Goal: Transaction & Acquisition: Book appointment/travel/reservation

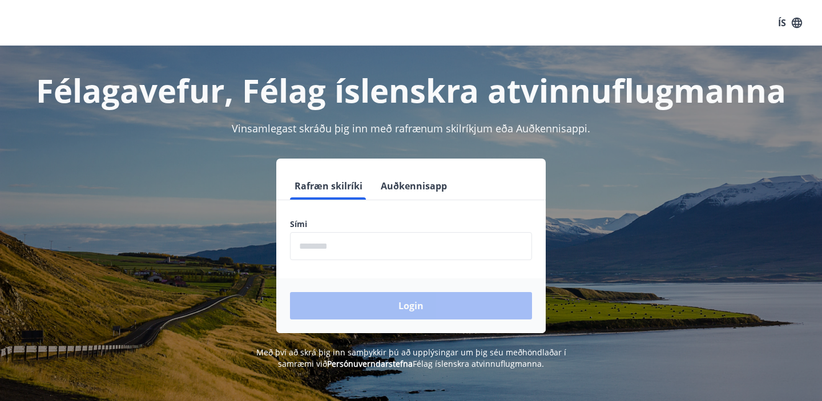
click at [315, 251] on input "phone" at bounding box center [411, 246] width 242 height 28
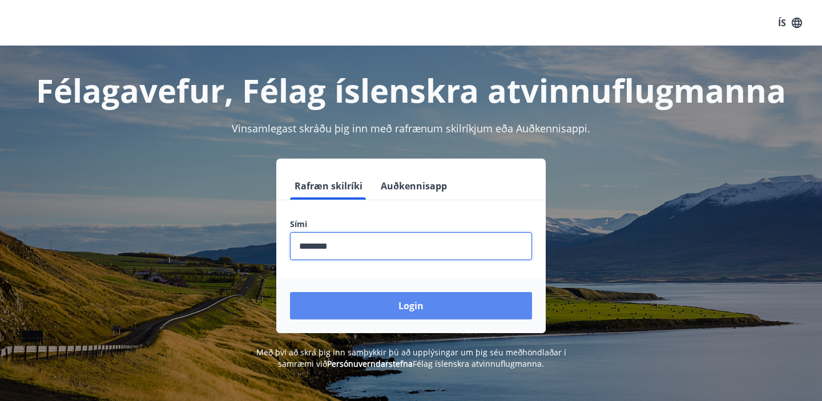
type input "********"
click at [349, 300] on button "Login" at bounding box center [411, 305] width 242 height 27
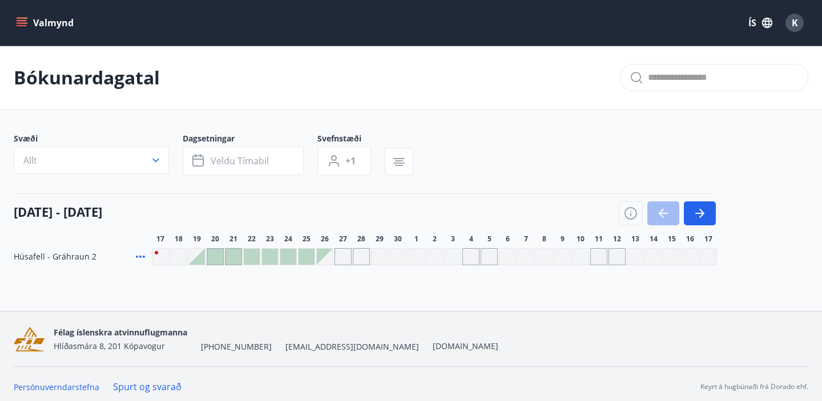
scroll to position [6, 0]
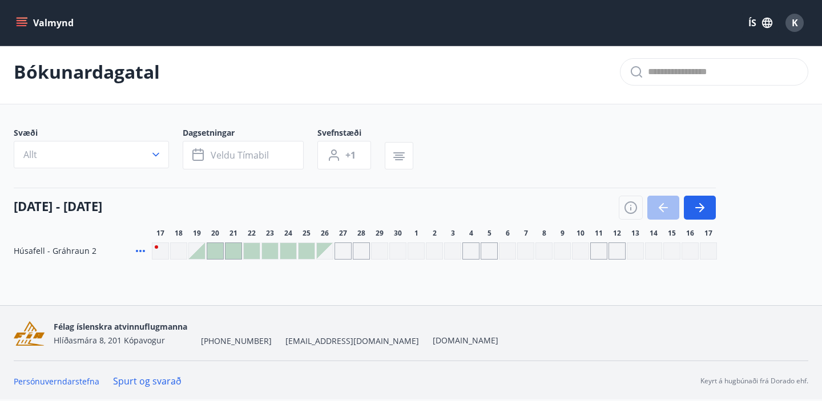
click at [33, 23] on button "Valmynd" at bounding box center [46, 23] width 64 height 21
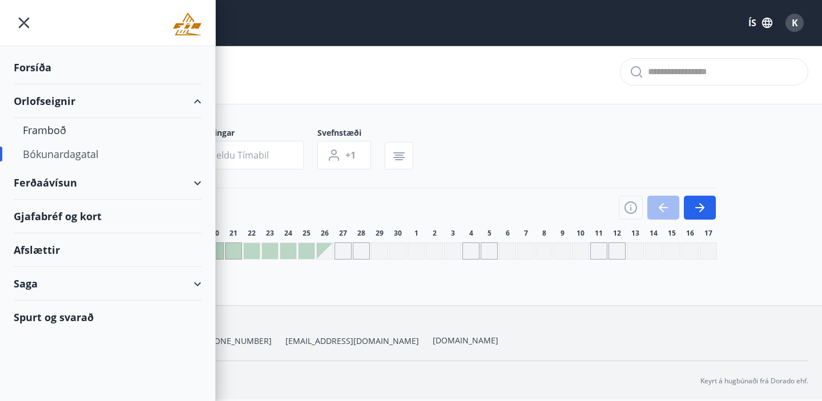
click at [32, 98] on div "Orlofseignir" at bounding box center [108, 101] width 188 height 34
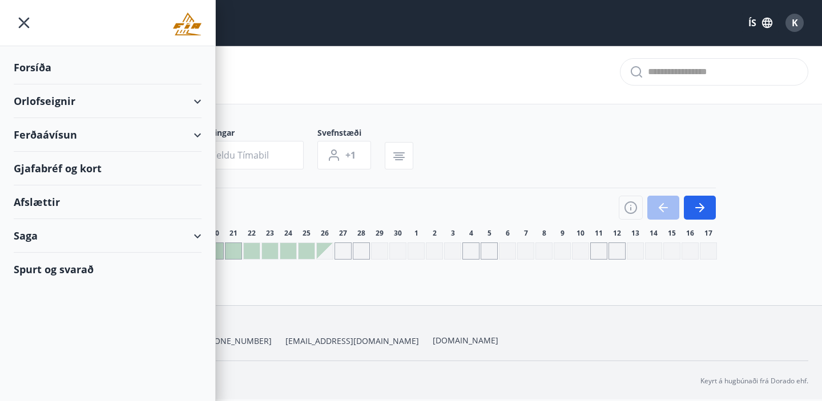
click at [32, 98] on div "Orlofseignir" at bounding box center [108, 101] width 188 height 34
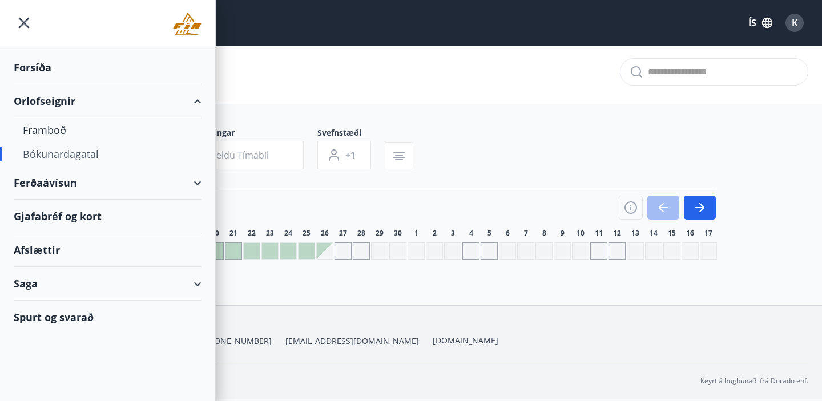
click at [30, 152] on div "Bókunardagatal" at bounding box center [108, 154] width 170 height 24
click at [51, 155] on div "Bókunardagatal" at bounding box center [108, 154] width 170 height 24
click at [346, 59] on div "Bókunardagatal" at bounding box center [411, 72] width 822 height 64
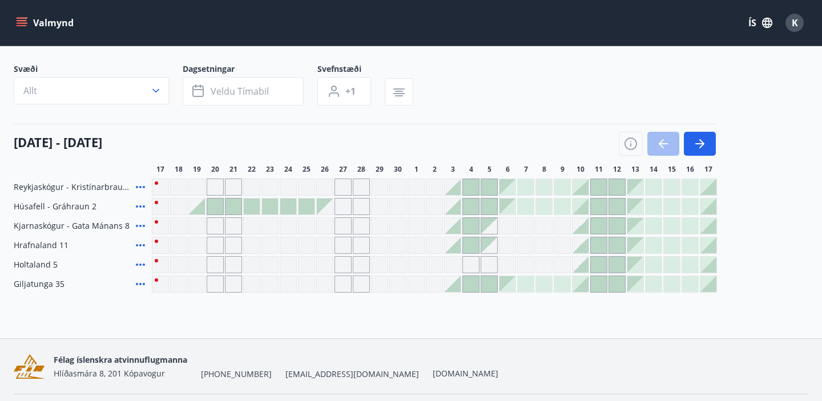
scroll to position [72, 0]
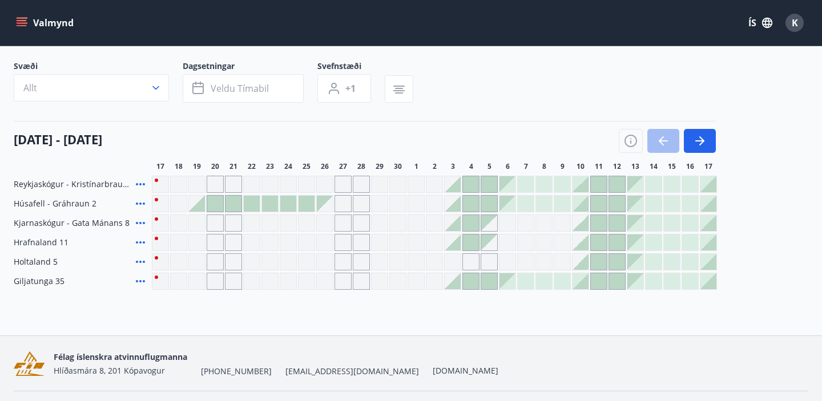
click at [292, 285] on div "Gráir dagar eru ekki bókanlegir" at bounding box center [288, 281] width 17 height 17
click at [220, 98] on button "Veldu tímabil" at bounding box center [243, 88] width 121 height 29
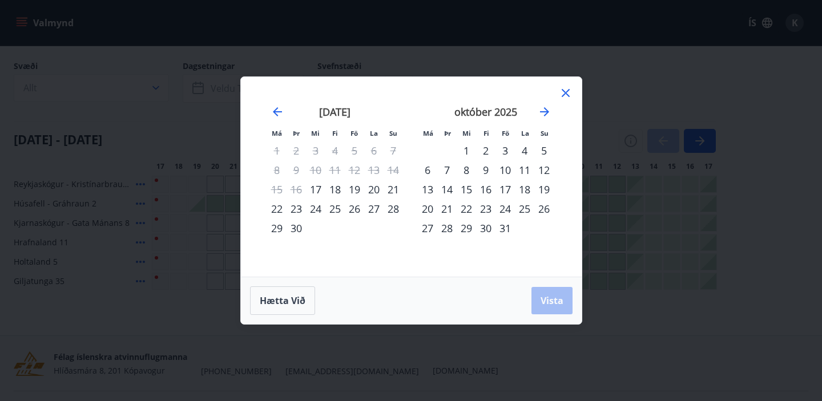
click at [507, 208] on div "24" at bounding box center [504, 208] width 19 height 19
click at [447, 228] on div "28" at bounding box center [446, 228] width 19 height 19
click at [559, 310] on button "Vista" at bounding box center [551, 300] width 41 height 27
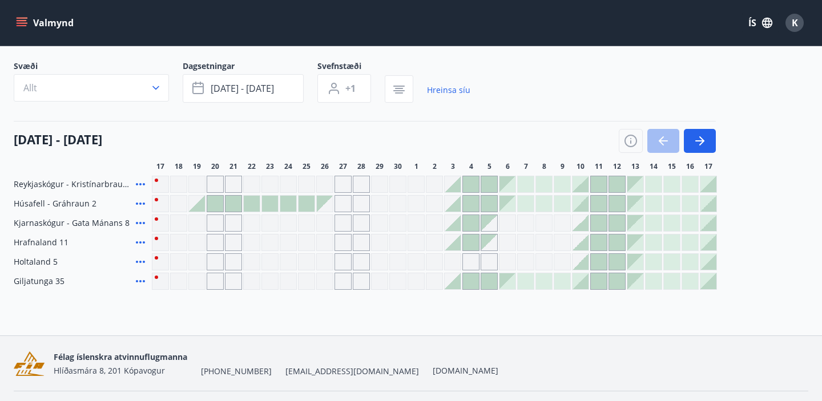
click at [290, 284] on div "Gráir dagar eru ekki bókanlegir" at bounding box center [288, 281] width 17 height 17
click at [156, 277] on div "Gráir dagar eru ekki bókanlegir" at bounding box center [160, 281] width 17 height 17
click at [139, 282] on icon at bounding box center [141, 282] width 14 height 14
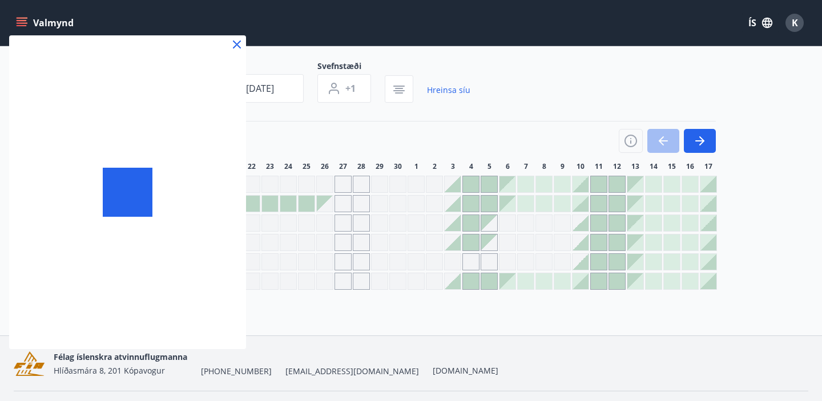
click at [241, 42] on icon at bounding box center [237, 45] width 14 height 14
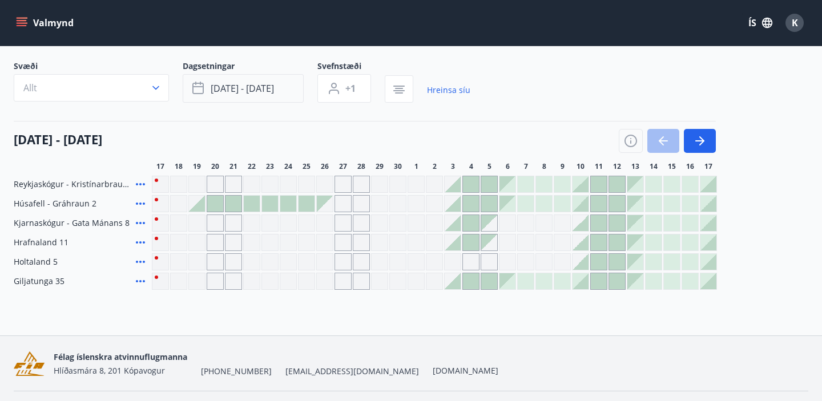
click at [265, 85] on span "okt 24 - okt 28" at bounding box center [242, 88] width 63 height 13
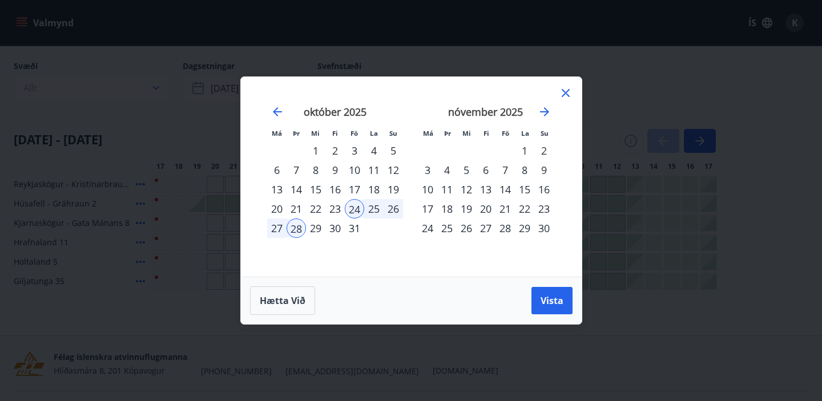
click at [353, 228] on div "31" at bounding box center [354, 228] width 19 height 19
click at [542, 151] on div "2" at bounding box center [543, 150] width 19 height 19
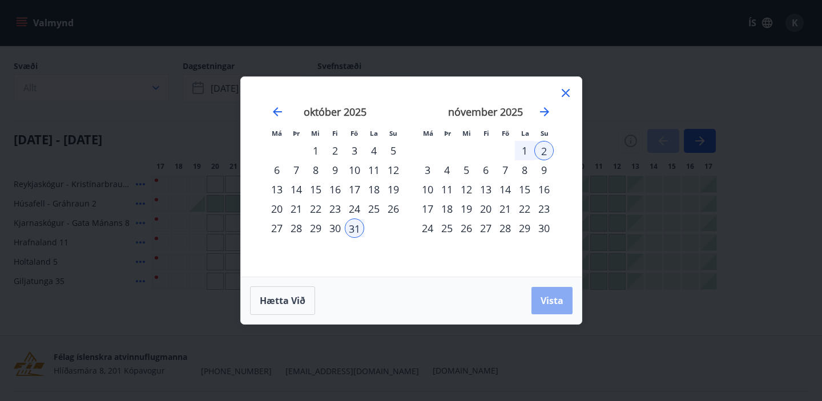
click at [553, 304] on span "Vista" at bounding box center [551, 300] width 23 height 13
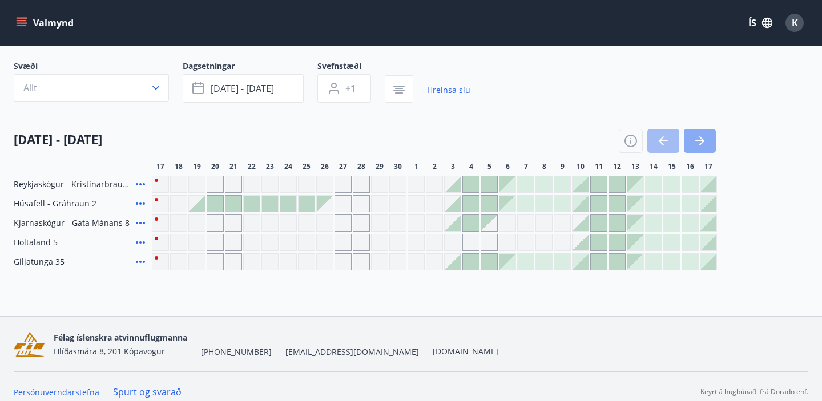
click at [700, 139] on icon "button" at bounding box center [700, 141] width 14 height 14
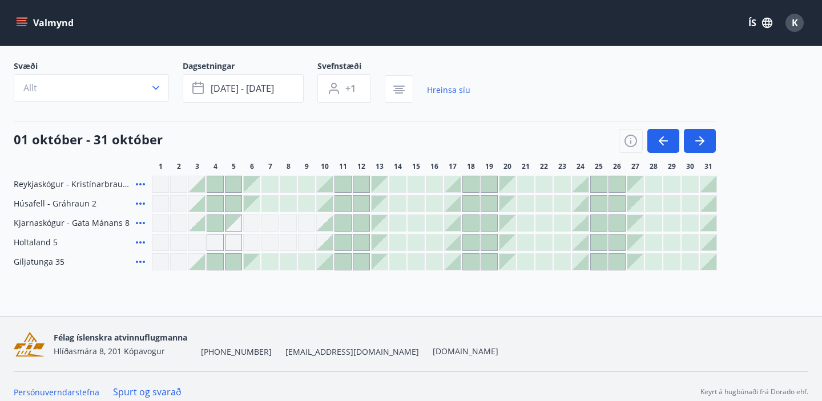
click at [711, 246] on div at bounding box center [708, 243] width 16 height 16
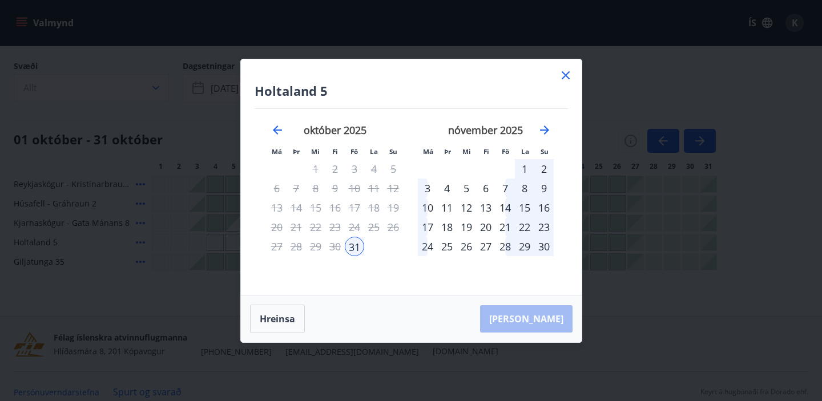
click at [544, 171] on div "2" at bounding box center [543, 168] width 19 height 19
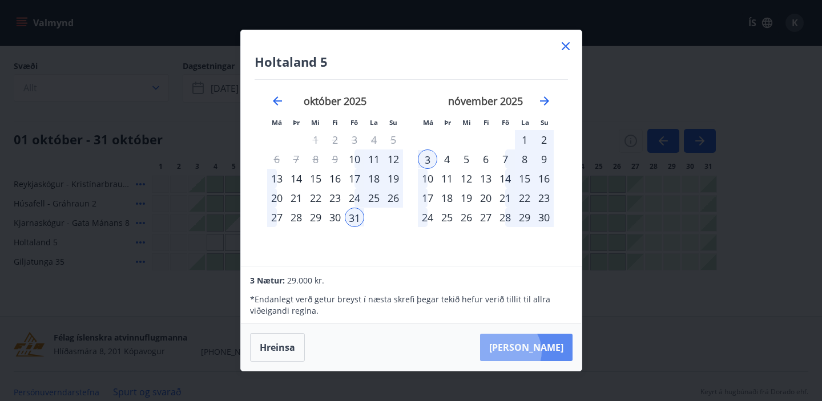
click at [543, 352] on button "Taka Frá" at bounding box center [526, 347] width 92 height 27
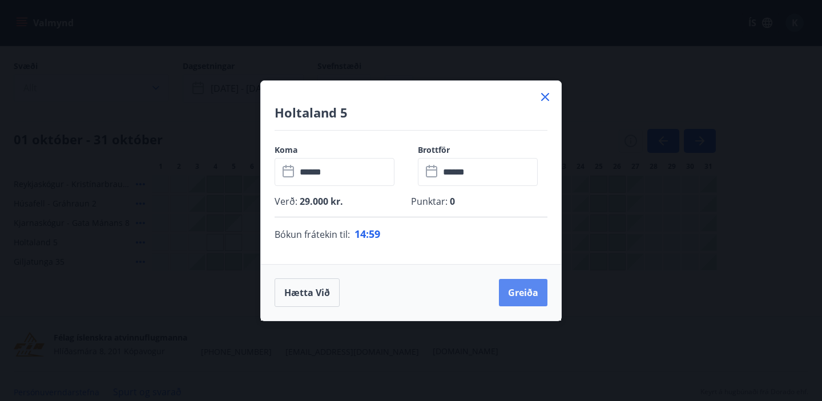
click at [522, 285] on button "Greiða" at bounding box center [523, 292] width 49 height 27
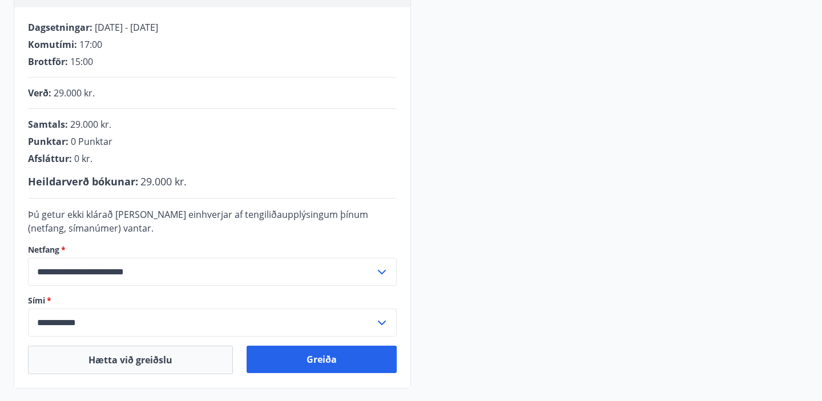
scroll to position [353, 0]
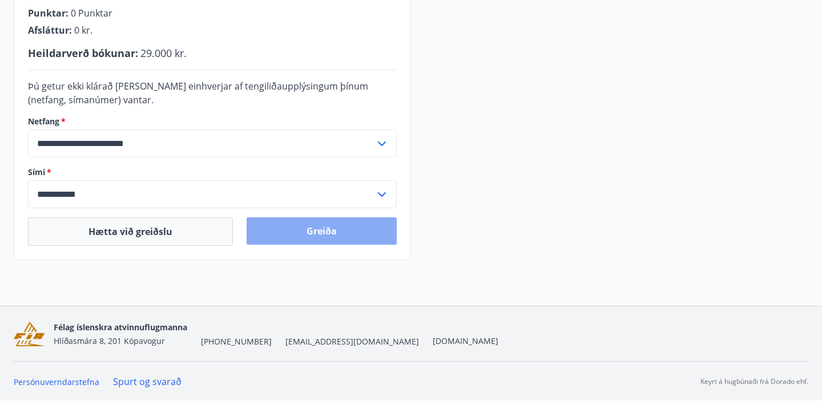
click at [290, 233] on button "Greiða" at bounding box center [322, 230] width 150 height 27
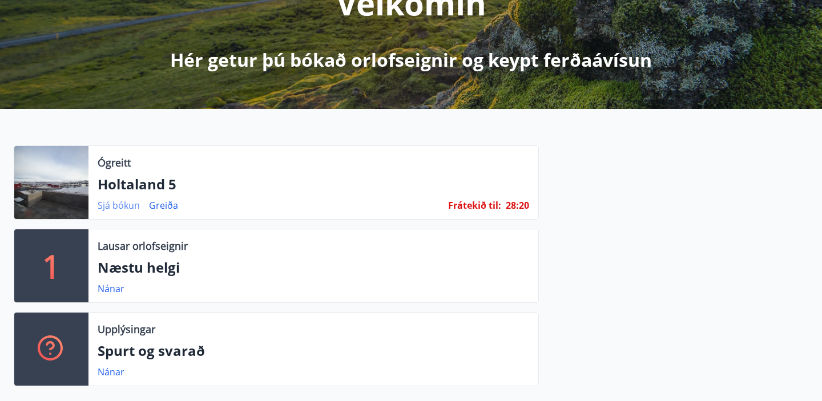
scroll to position [160, 0]
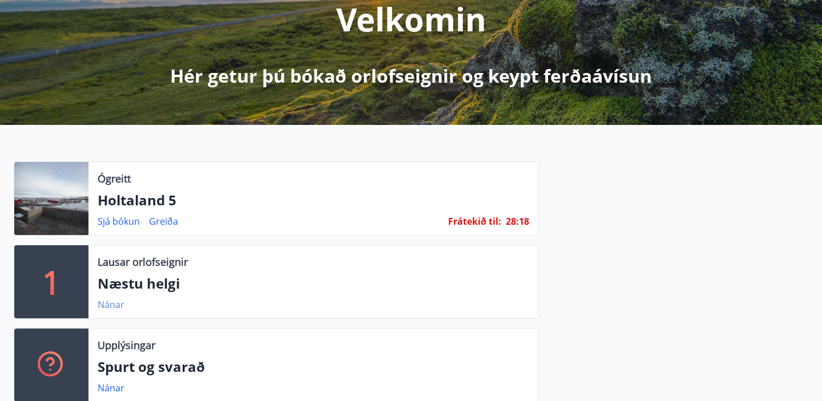
click at [110, 301] on link "Nánar" at bounding box center [111, 304] width 27 height 13
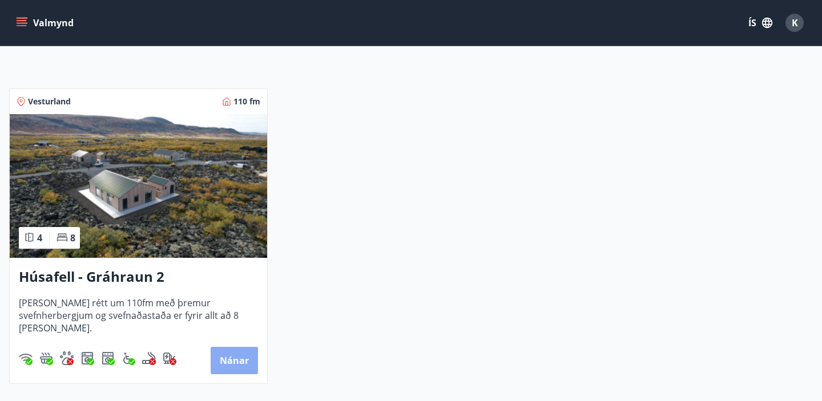
click at [242, 367] on button "Nánar" at bounding box center [234, 360] width 47 height 27
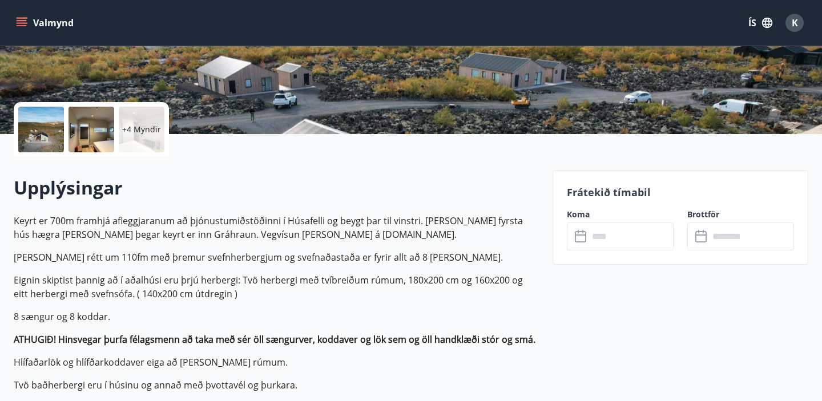
scroll to position [257, 0]
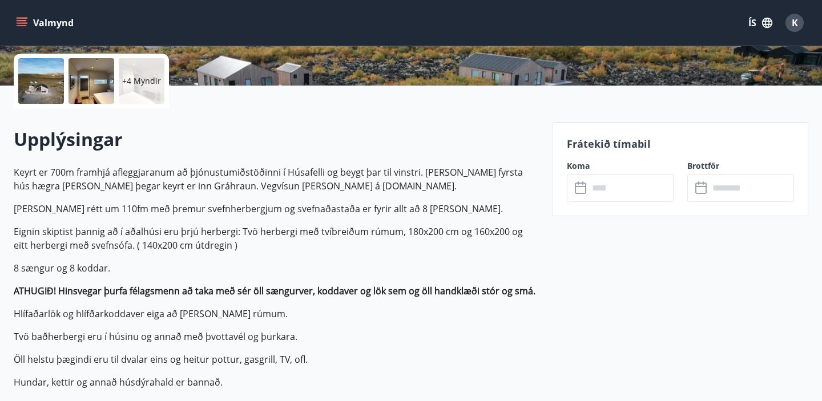
click at [637, 199] on input "text" at bounding box center [630, 188] width 85 height 28
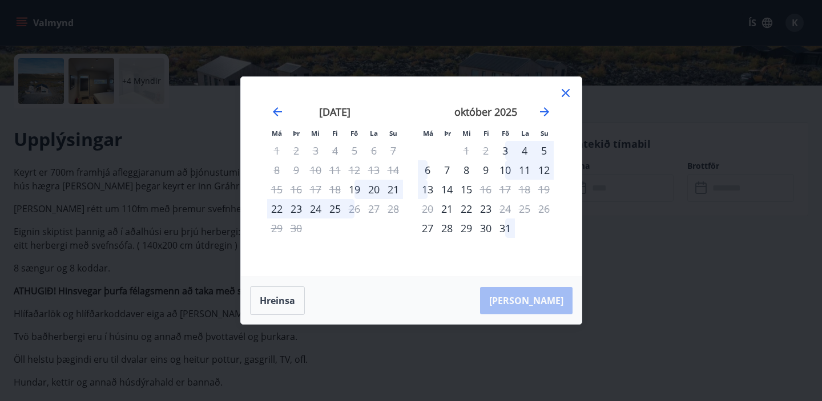
click at [568, 92] on icon at bounding box center [566, 93] width 14 height 14
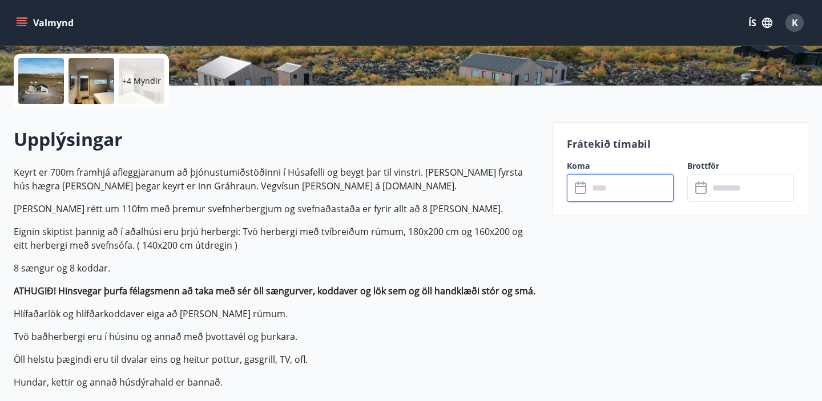
click at [28, 22] on button "Valmynd" at bounding box center [46, 23] width 64 height 21
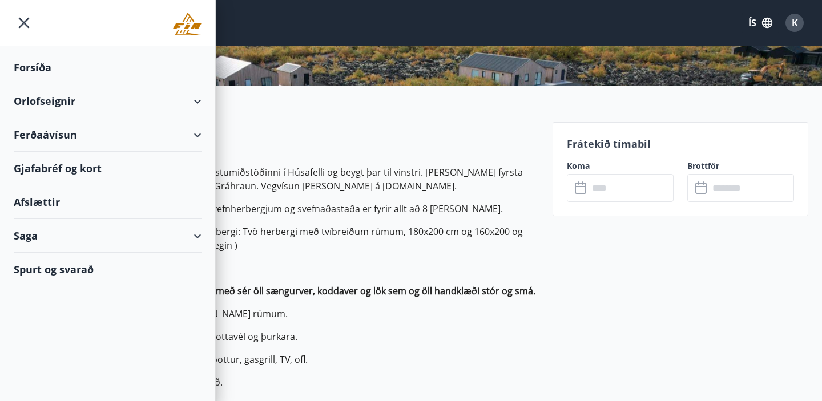
click at [32, 108] on div "Orlofseignir" at bounding box center [108, 101] width 188 height 34
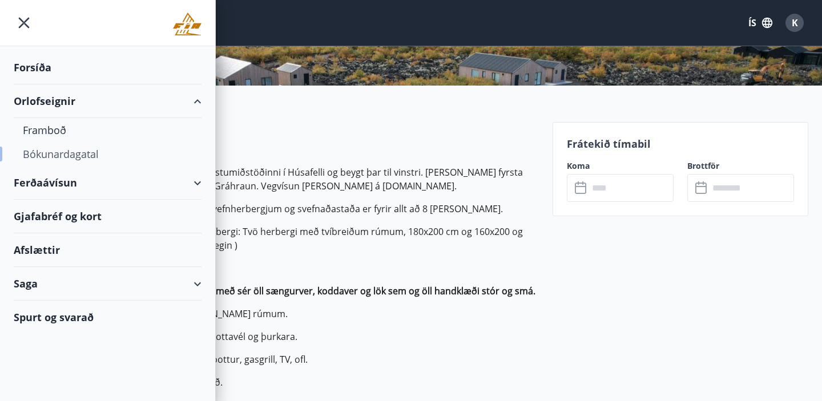
click at [32, 151] on div "Bókunardagatal" at bounding box center [108, 154] width 170 height 24
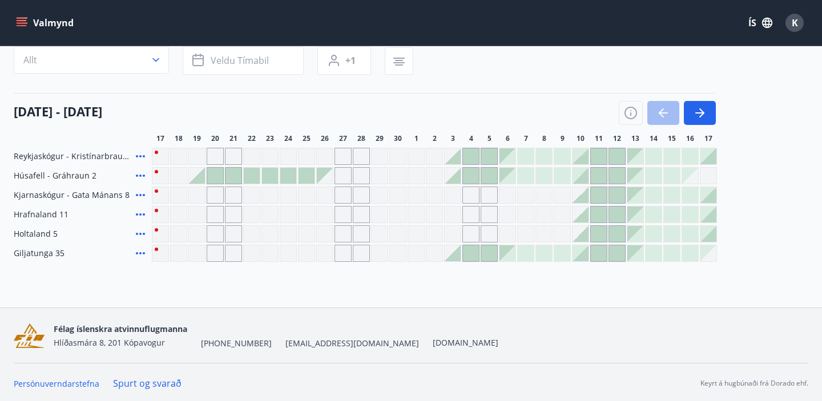
scroll to position [103, 0]
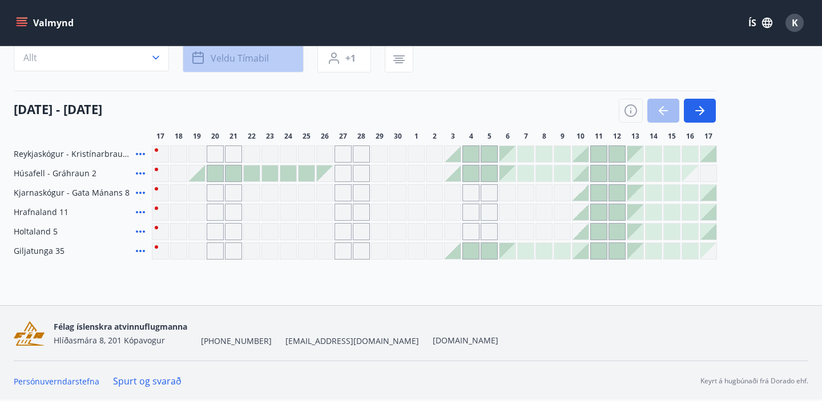
click at [240, 59] on span "Veldu tímabil" at bounding box center [240, 58] width 58 height 13
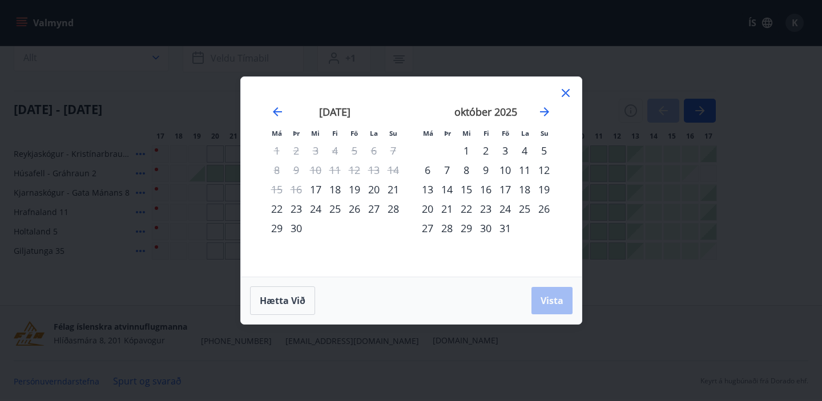
click at [505, 209] on div "24" at bounding box center [504, 208] width 19 height 19
click at [445, 226] on div "28" at bounding box center [446, 228] width 19 height 19
drag, startPoint x: 553, startPoint y: 296, endPoint x: 237, endPoint y: 280, distance: 316.6
click at [553, 296] on span "Vista" at bounding box center [551, 300] width 23 height 13
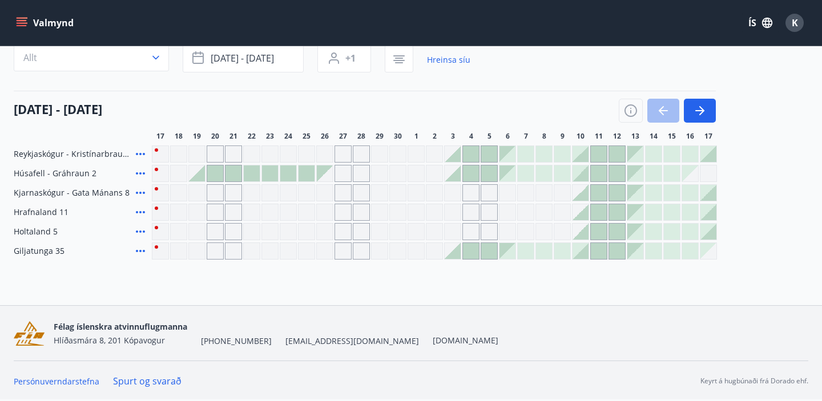
click at [281, 256] on div "Gráir dagar eru ekki bókanlegir" at bounding box center [288, 251] width 17 height 17
click at [285, 172] on div at bounding box center [288, 174] width 16 height 16
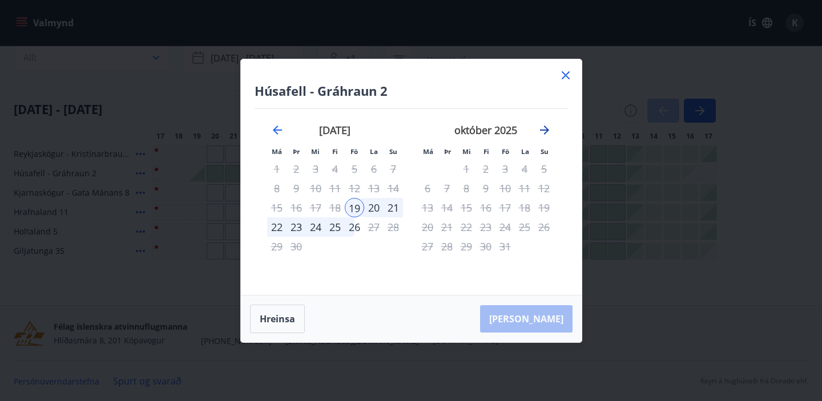
click at [543, 129] on icon "Move forward to switch to the next month." at bounding box center [544, 130] width 9 height 9
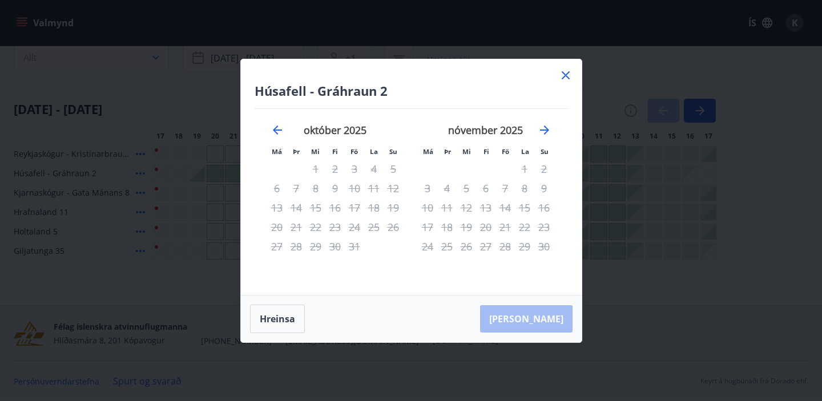
click at [570, 72] on icon at bounding box center [566, 75] width 14 height 14
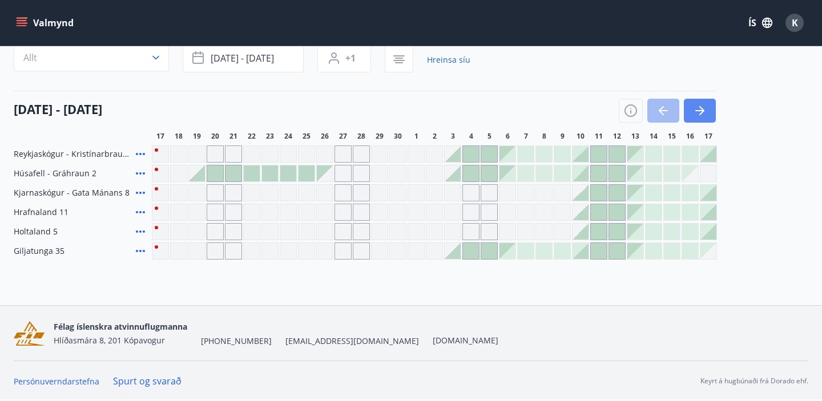
click at [707, 112] on button "button" at bounding box center [700, 111] width 32 height 24
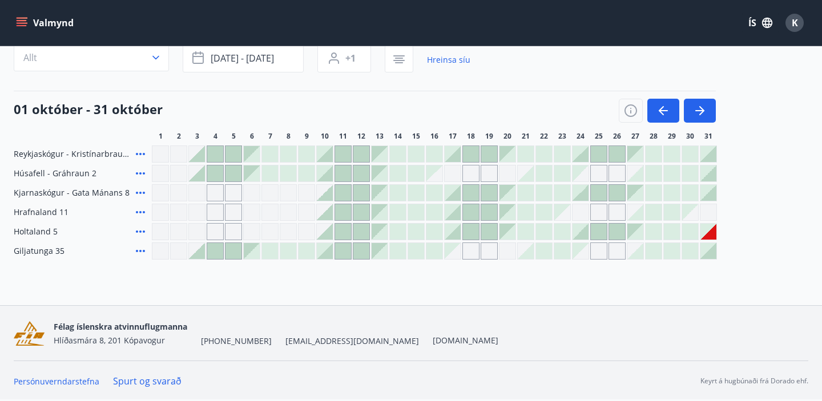
click at [576, 248] on div "Gráir dagar eru ekki bókanlegir" at bounding box center [580, 251] width 16 height 16
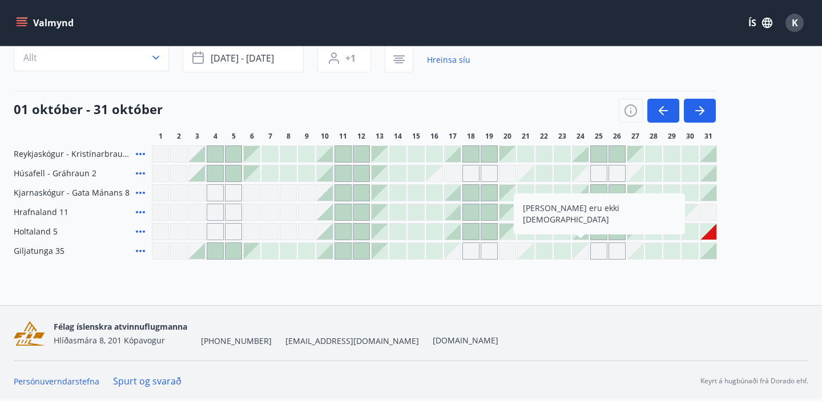
click at [598, 171] on div "Gráir dagar eru ekki bókanlegir" at bounding box center [598, 173] width 17 height 17
click at [621, 173] on div "Gráir dagar eru ekki bókanlegir" at bounding box center [616, 173] width 17 height 17
click at [579, 167] on div "Gráir dagar eru ekki bókanlegir" at bounding box center [580, 174] width 16 height 16
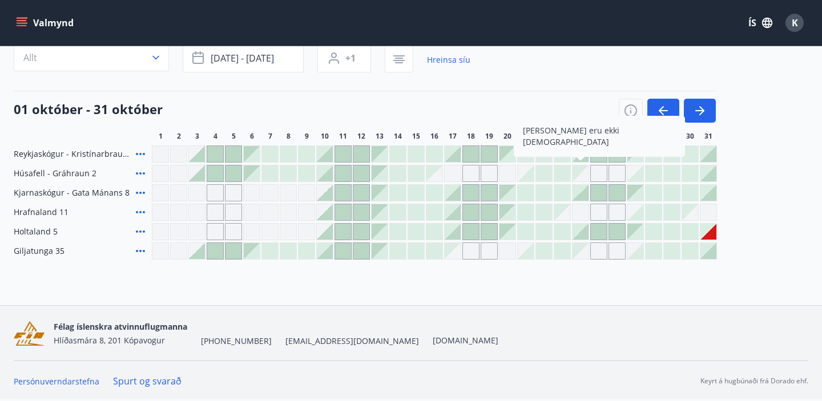
click at [565, 94] on div "01 október - 31 október" at bounding box center [365, 107] width 702 height 32
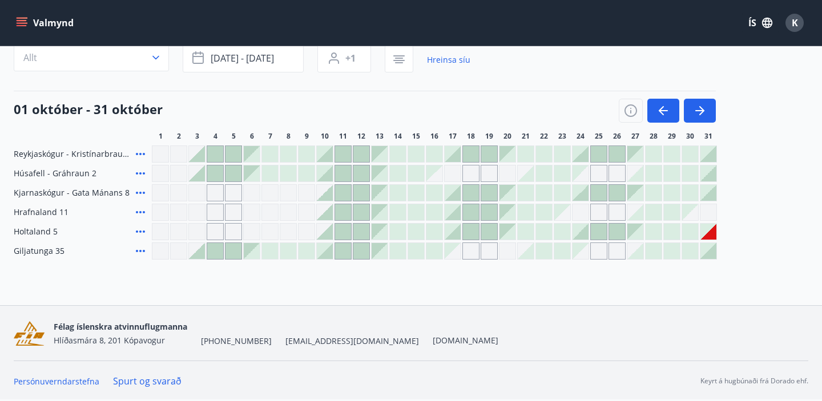
click at [711, 233] on div "Gráir dagar eru ekki bókanlegir" at bounding box center [708, 232] width 16 height 16
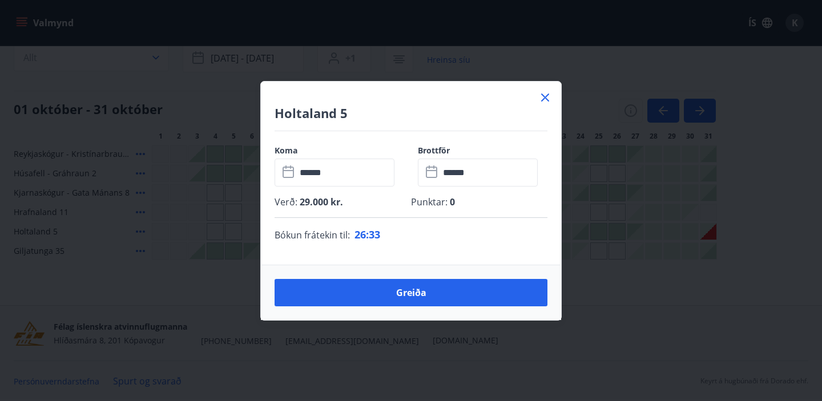
click at [543, 99] on icon at bounding box center [545, 98] width 8 height 8
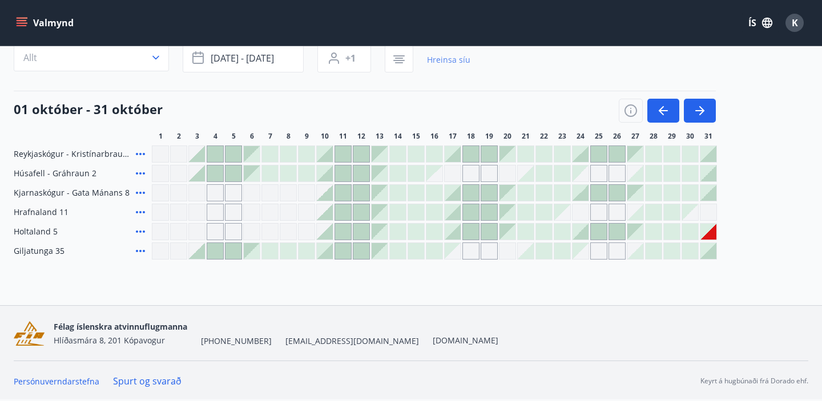
click at [452, 62] on link "Hreinsa síu" at bounding box center [448, 59] width 43 height 25
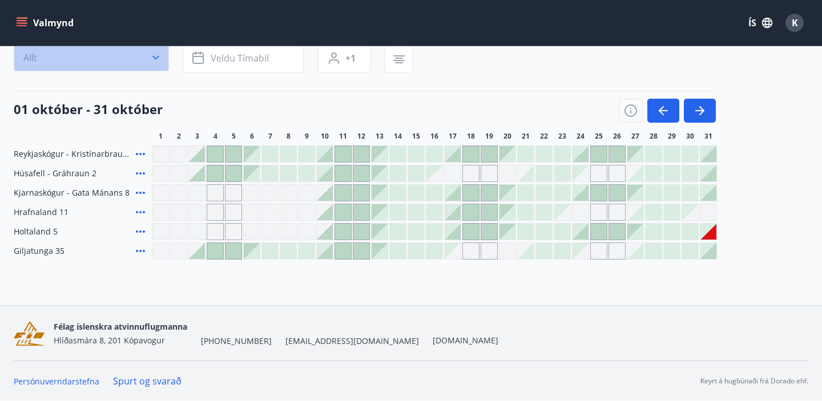
click at [103, 58] on button "Allt" at bounding box center [91, 57] width 155 height 27
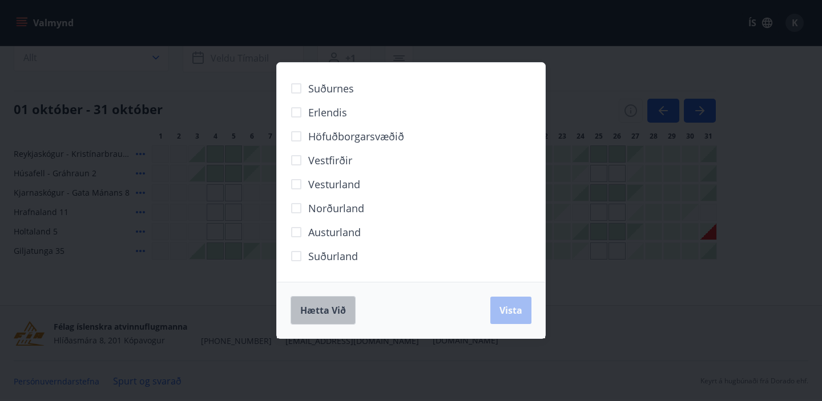
click at [312, 311] on span "Hætta við" at bounding box center [323, 310] width 46 height 13
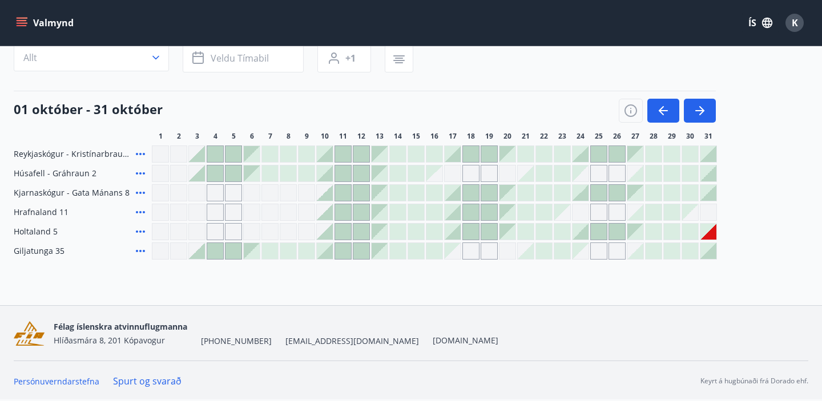
click at [20, 22] on icon "menu" at bounding box center [23, 22] width 13 height 1
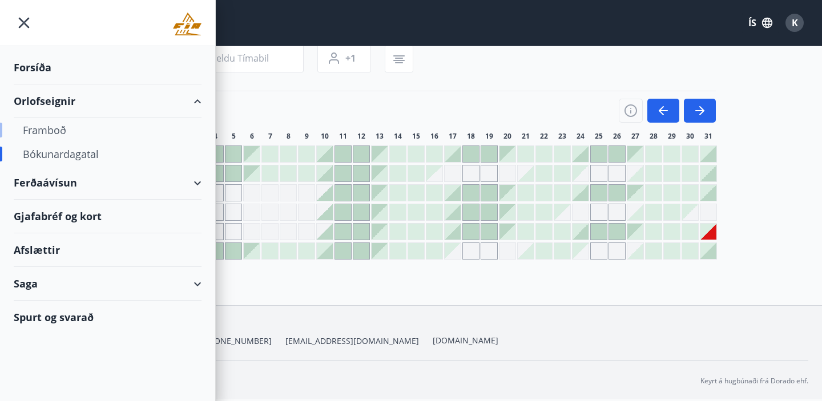
click at [38, 128] on div "Framboð" at bounding box center [108, 130] width 170 height 24
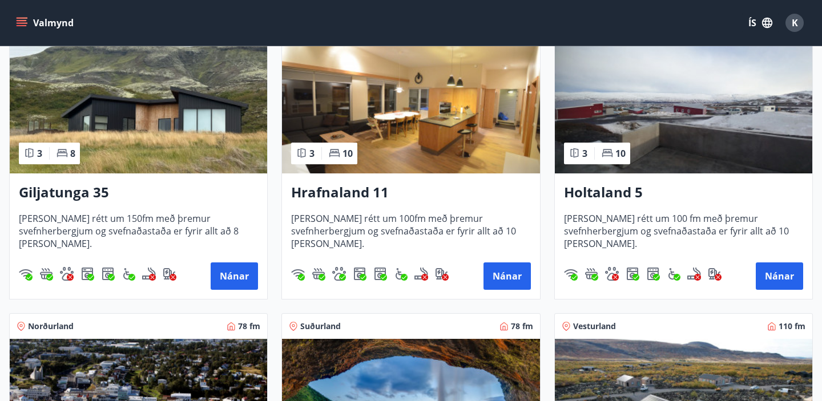
scroll to position [260, 0]
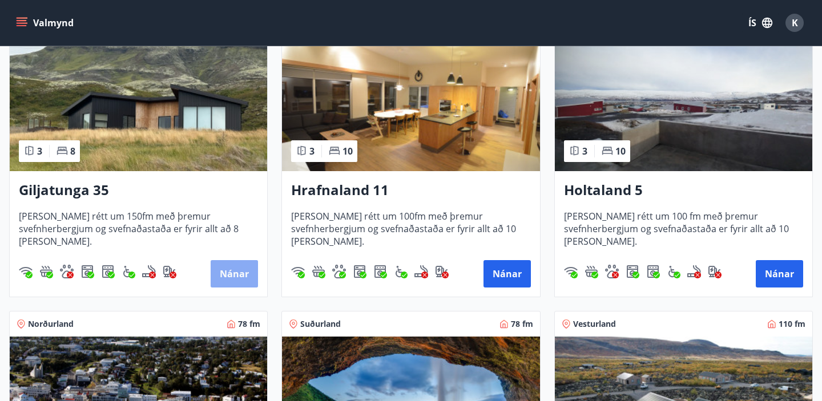
click at [233, 268] on button "Nánar" at bounding box center [234, 273] width 47 height 27
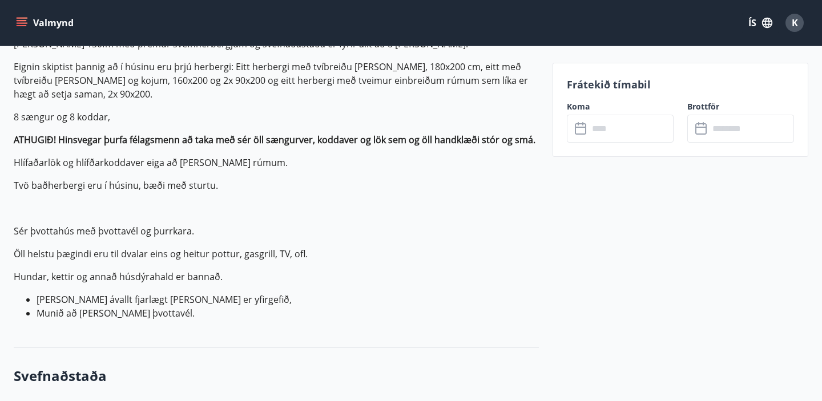
scroll to position [460, 0]
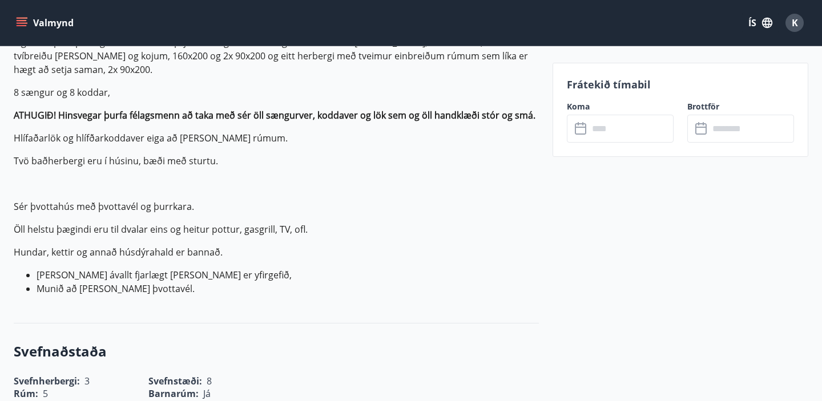
click at [646, 133] on input "text" at bounding box center [630, 129] width 85 height 28
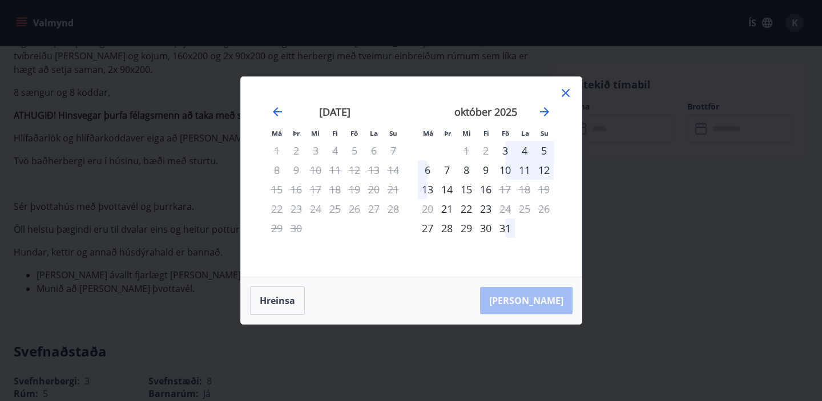
click at [545, 207] on div "26" at bounding box center [543, 208] width 19 height 19
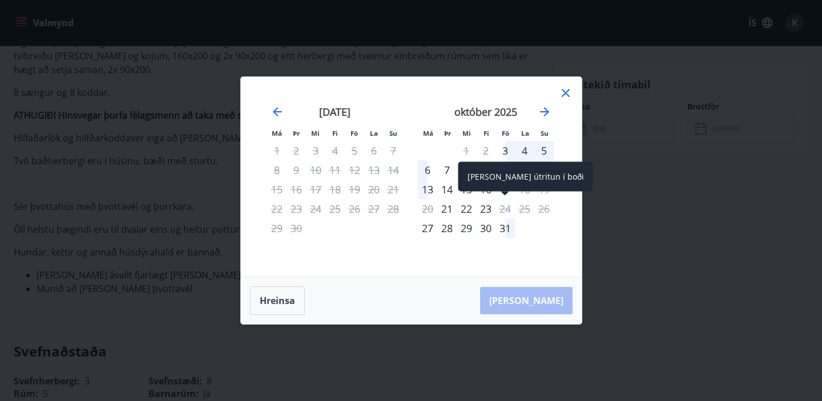
click at [503, 210] on div "24" at bounding box center [504, 208] width 19 height 19
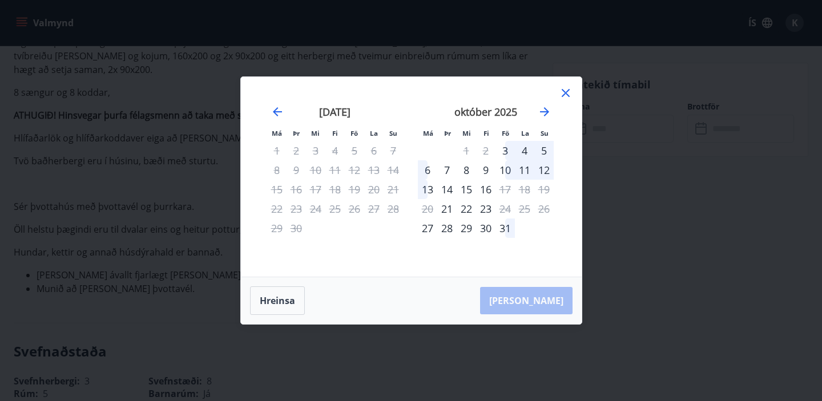
click at [525, 210] on div "25" at bounding box center [524, 208] width 19 height 19
click at [565, 92] on icon at bounding box center [565, 93] width 2 height 2
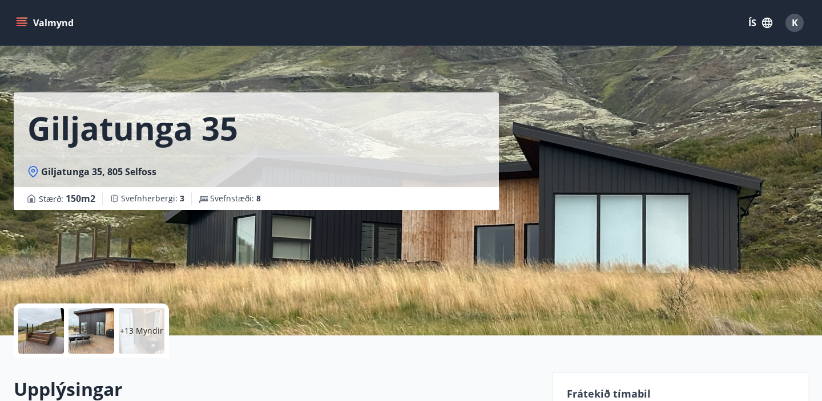
scroll to position [0, 0]
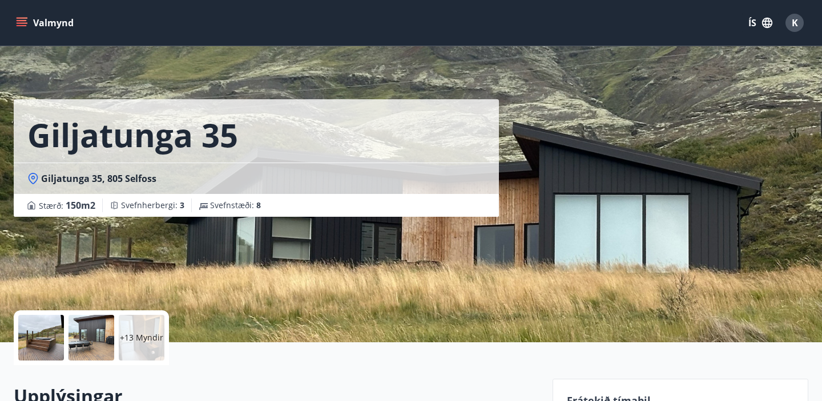
click at [13, 21] on div "Valmynd ÍS K" at bounding box center [411, 23] width 822 height 46
click at [23, 22] on icon "menu" at bounding box center [23, 22] width 13 height 1
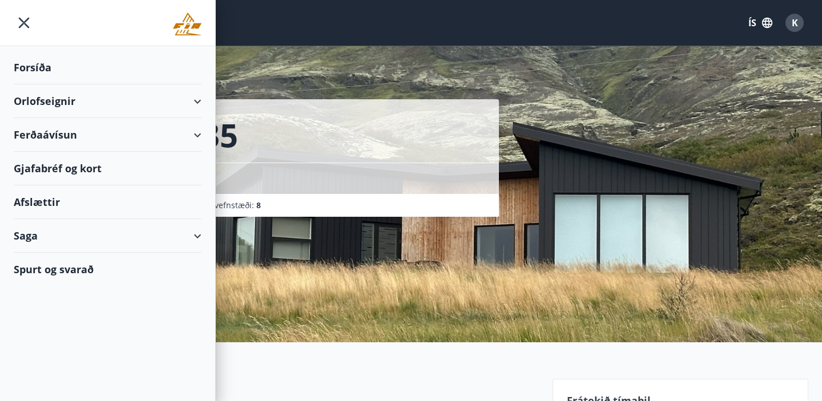
click at [37, 98] on div "Orlofseignir" at bounding box center [108, 101] width 188 height 34
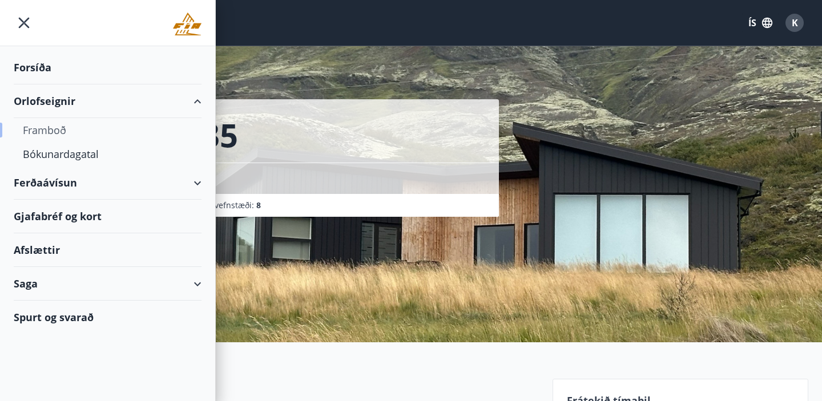
click at [39, 128] on div "Framboð" at bounding box center [108, 130] width 170 height 24
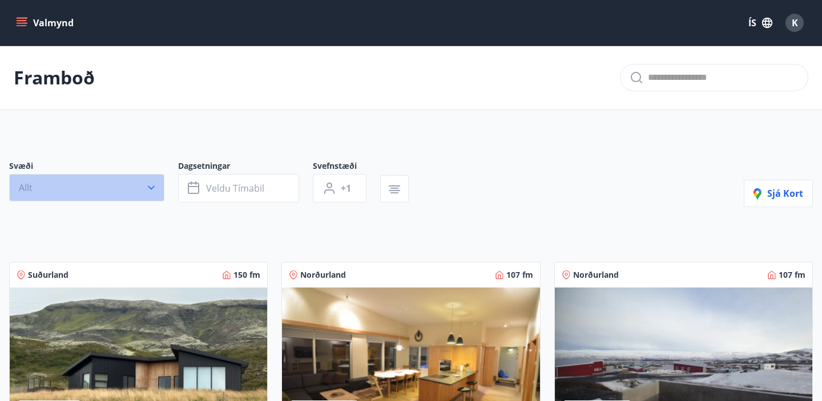
click at [68, 186] on button "Allt" at bounding box center [86, 187] width 155 height 27
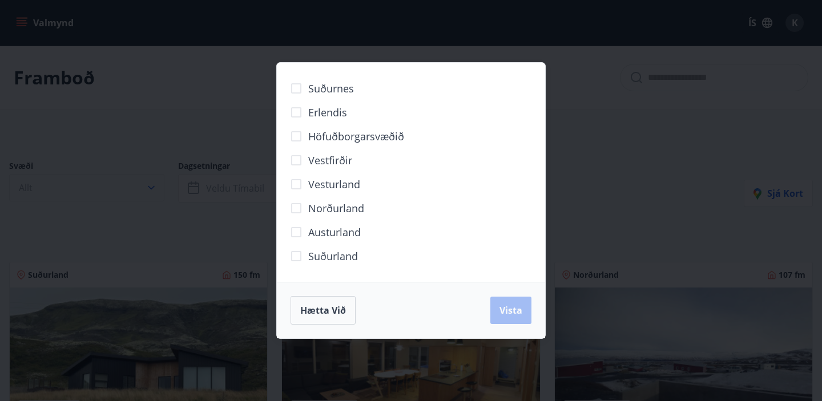
click at [68, 186] on div "Suðurnes Erlendis Höfuðborgarsvæðið Vestfirðir Vesturland Norðurland Austurland…" at bounding box center [411, 200] width 822 height 401
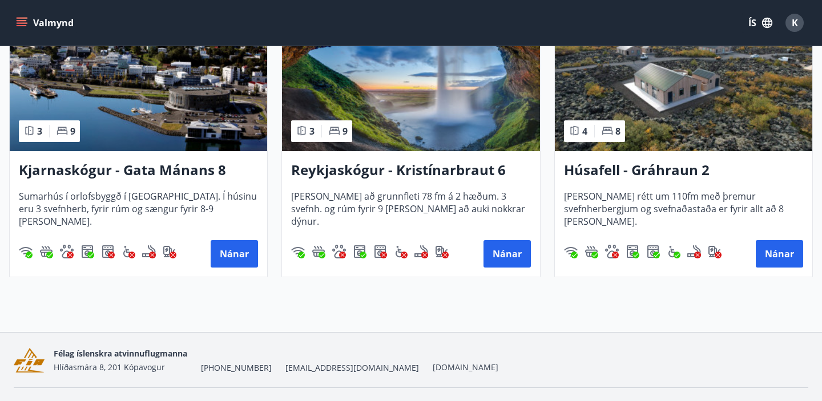
scroll to position [591, 0]
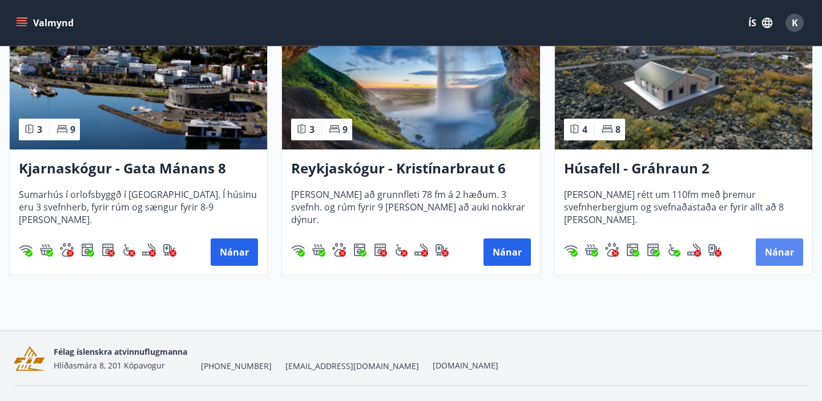
click at [776, 244] on button "Nánar" at bounding box center [779, 252] width 47 height 27
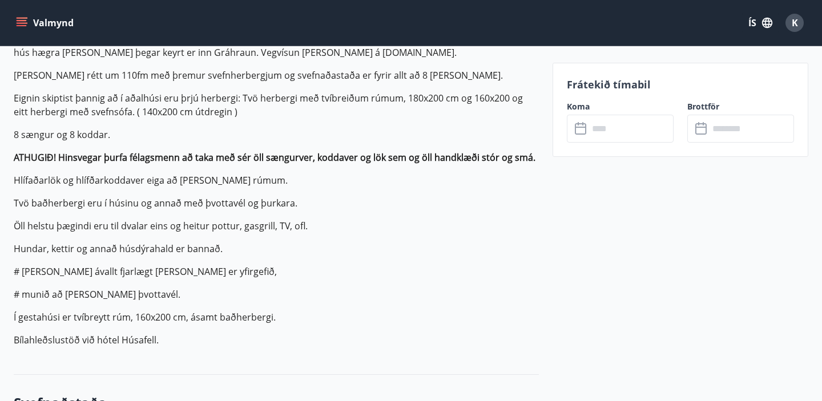
scroll to position [419, 0]
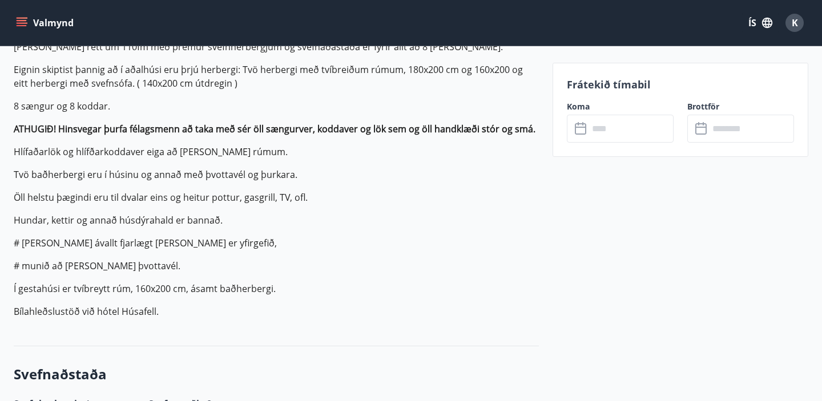
click at [622, 141] on input "text" at bounding box center [630, 129] width 85 height 28
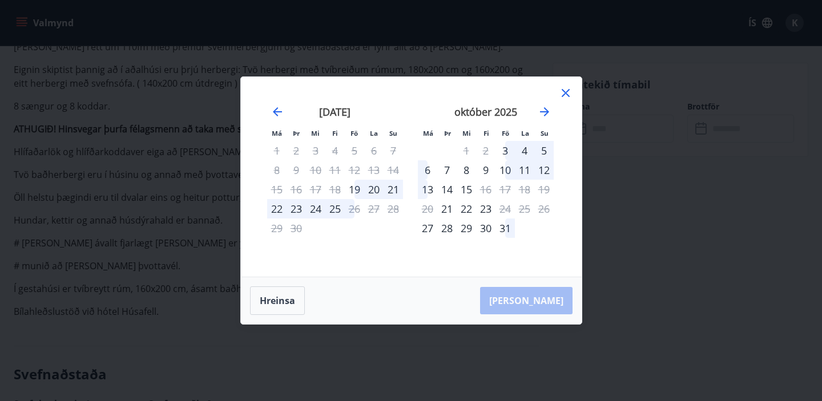
click at [563, 96] on icon at bounding box center [566, 93] width 14 height 14
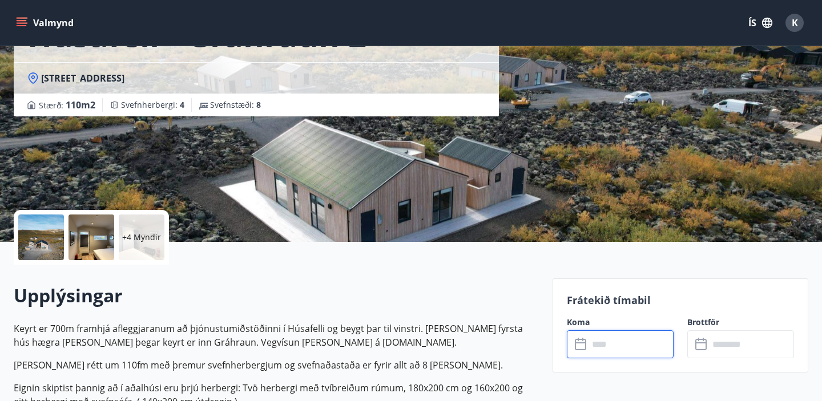
scroll to position [0, 0]
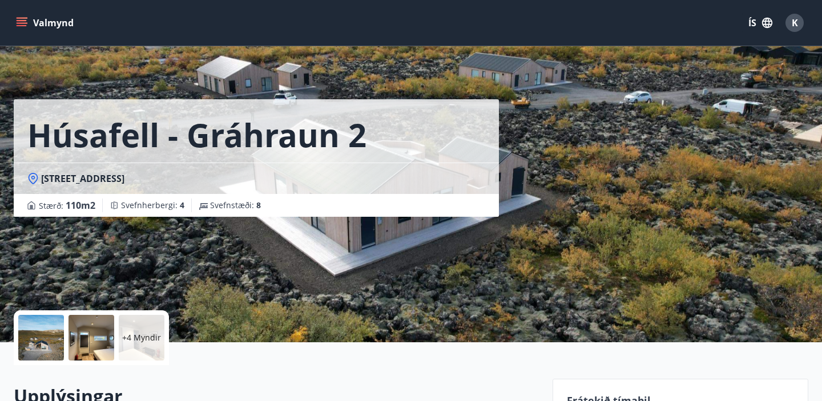
click at [21, 26] on icon "menu" at bounding box center [22, 25] width 10 height 1
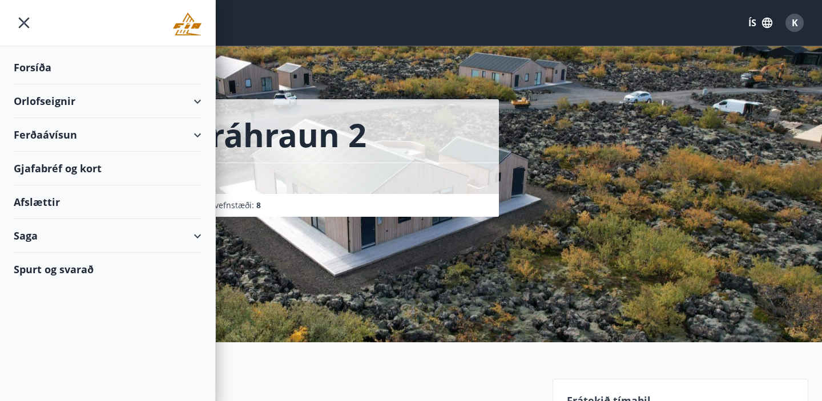
click at [33, 97] on div "Orlofseignir" at bounding box center [108, 101] width 188 height 34
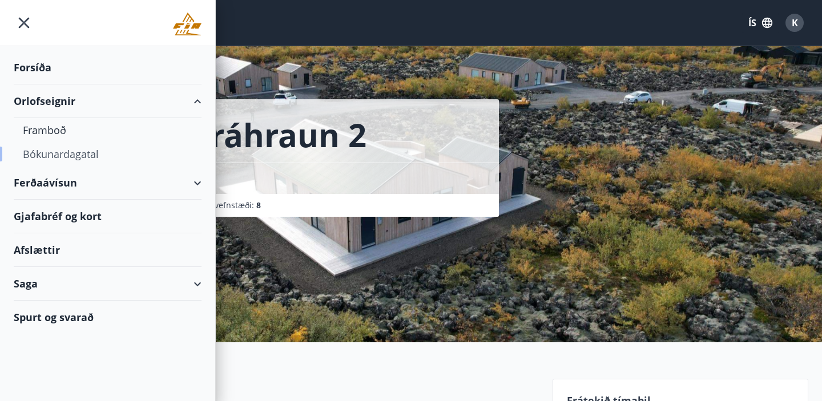
click at [32, 150] on div "Bókunardagatal" at bounding box center [108, 154] width 170 height 24
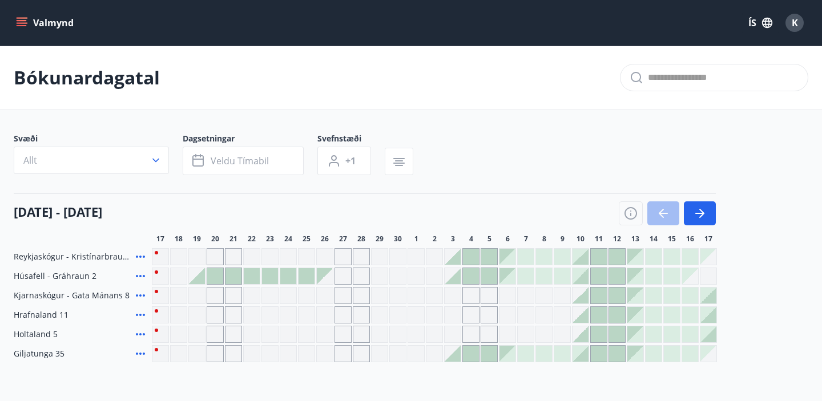
click at [41, 25] on button "Valmynd" at bounding box center [46, 23] width 64 height 21
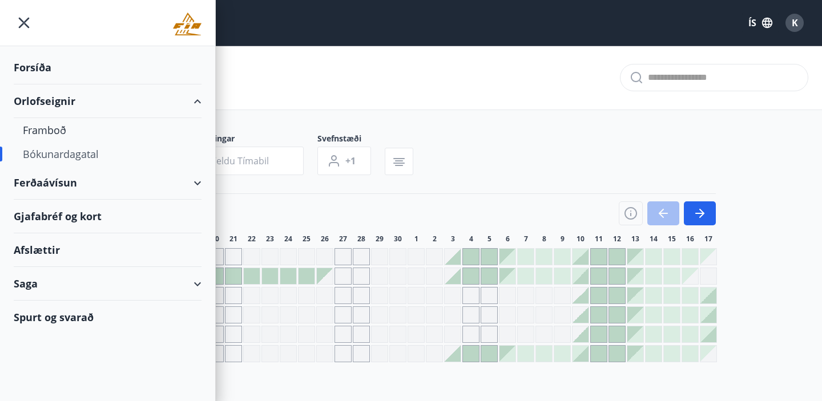
click at [29, 65] on div "Forsíða" at bounding box center [108, 68] width 188 height 34
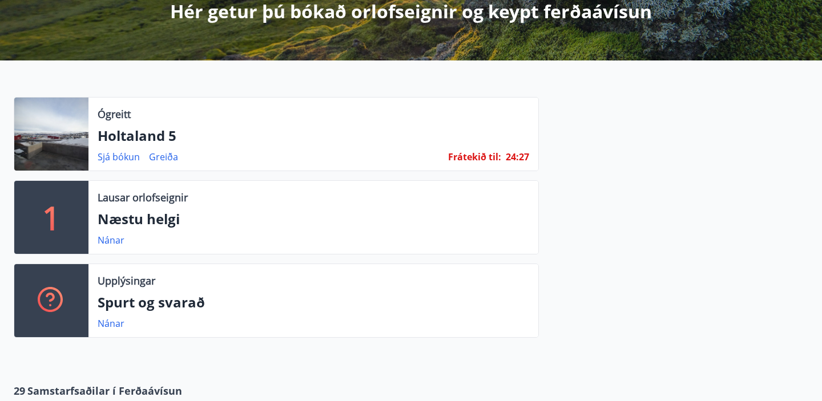
scroll to position [226, 0]
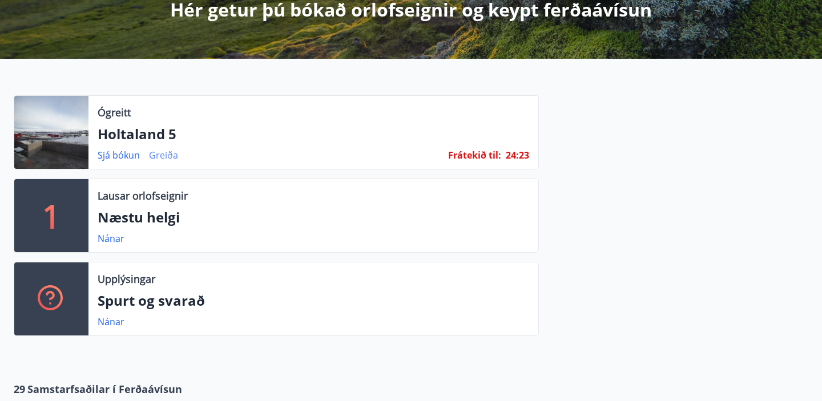
click at [166, 158] on link "Greiða" at bounding box center [163, 155] width 29 height 13
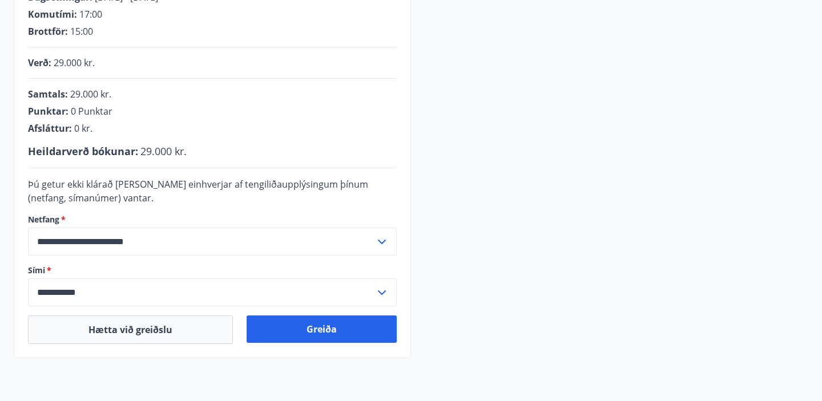
scroll to position [261, 0]
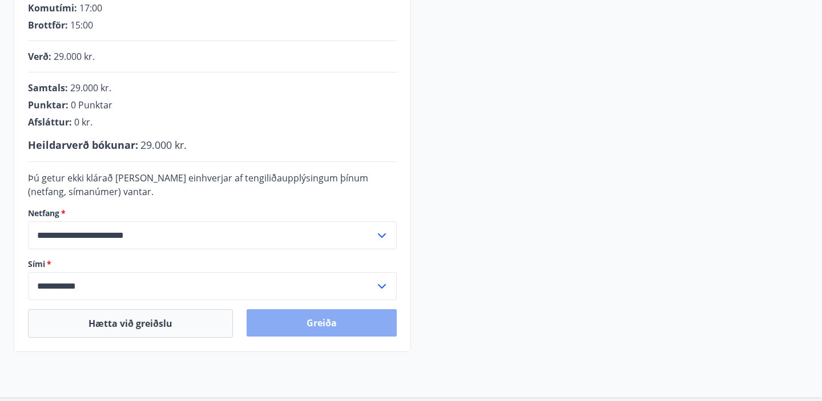
click at [289, 321] on button "Greiða" at bounding box center [322, 322] width 150 height 27
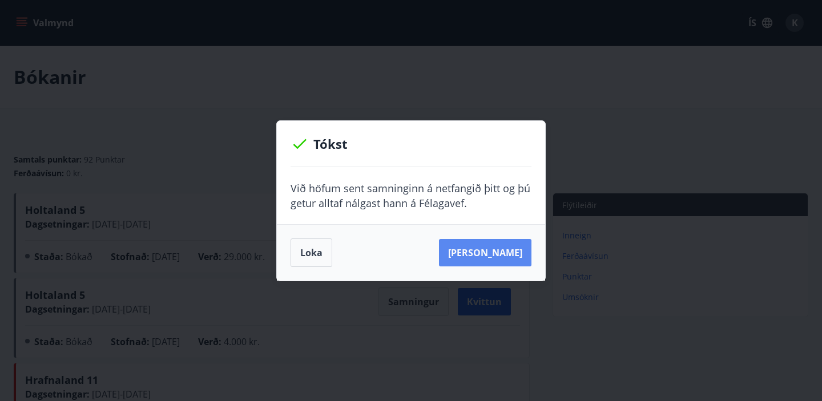
click at [474, 259] on button "[PERSON_NAME]" at bounding box center [485, 252] width 92 height 27
click at [310, 248] on button "Loka" at bounding box center [311, 253] width 42 height 29
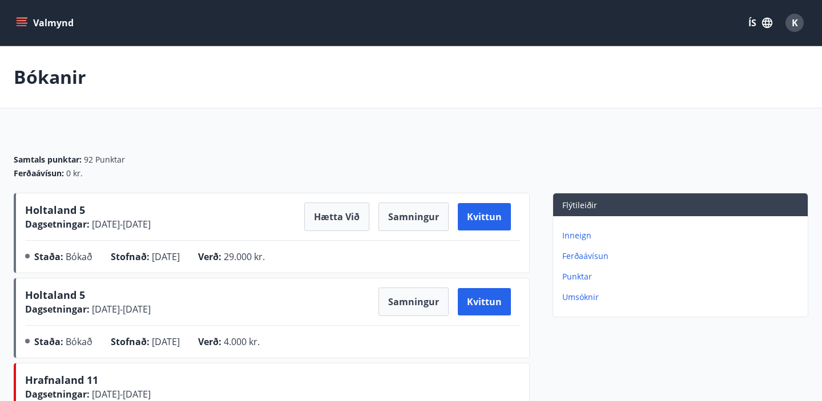
click at [23, 20] on icon "menu" at bounding box center [22, 20] width 10 height 1
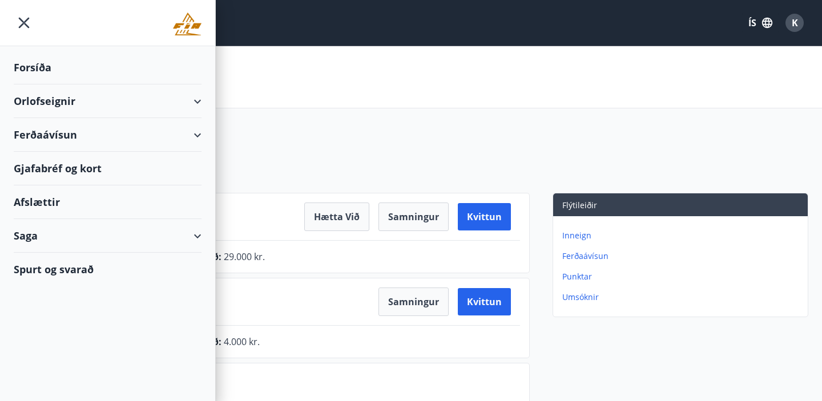
click at [28, 99] on div "Orlofseignir" at bounding box center [108, 101] width 188 height 34
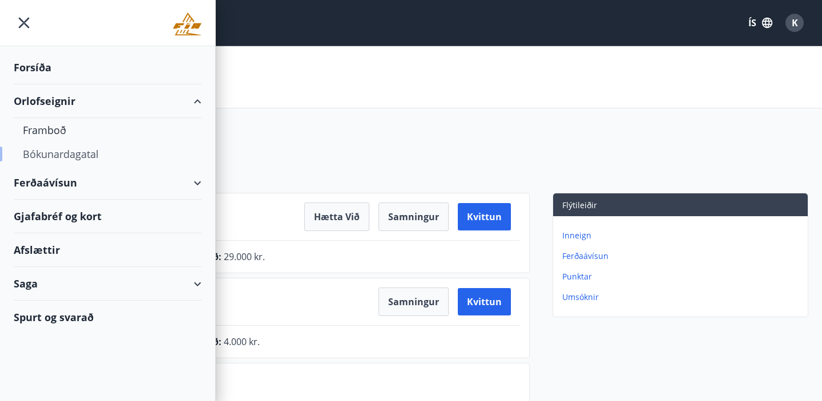
click at [27, 148] on div "Bókunardagatal" at bounding box center [108, 154] width 170 height 24
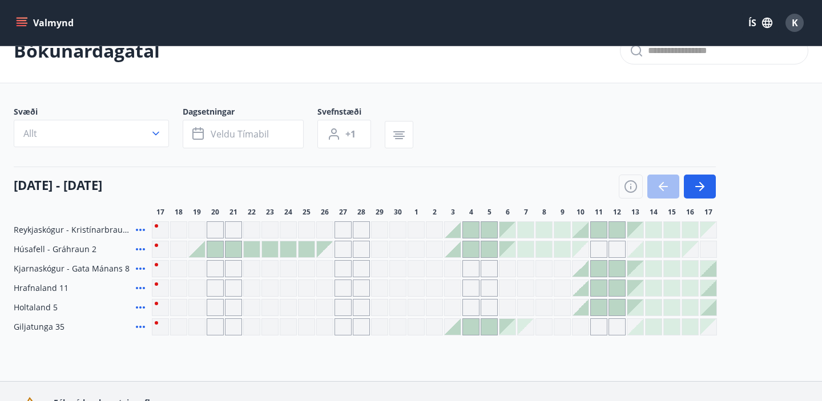
scroll to position [30, 0]
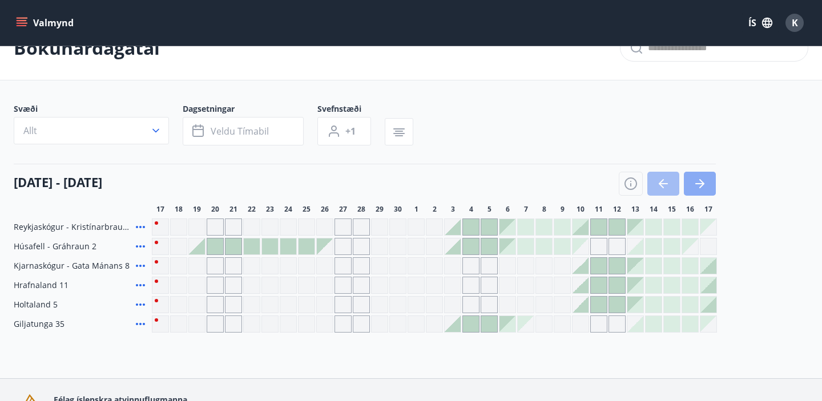
click at [705, 188] on icon "button" at bounding box center [700, 184] width 14 height 14
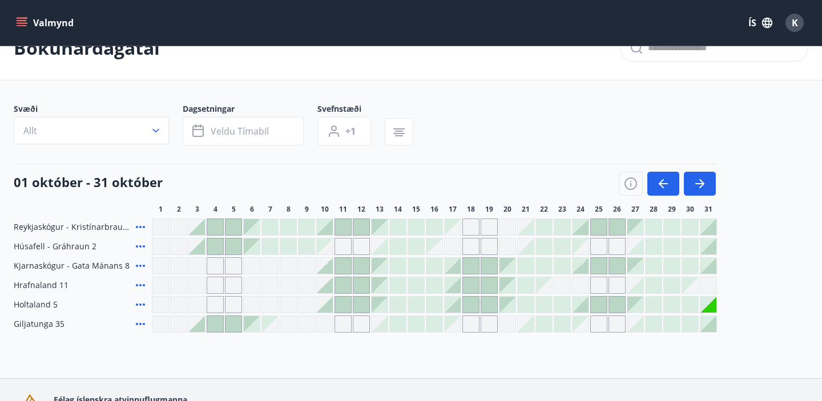
click at [641, 333] on div "Bókunardagatal Svæði Allt Dagsetningar Veldu tímabil Svefnstæði +1 [DATE] - [DA…" at bounding box center [411, 197] width 822 height 362
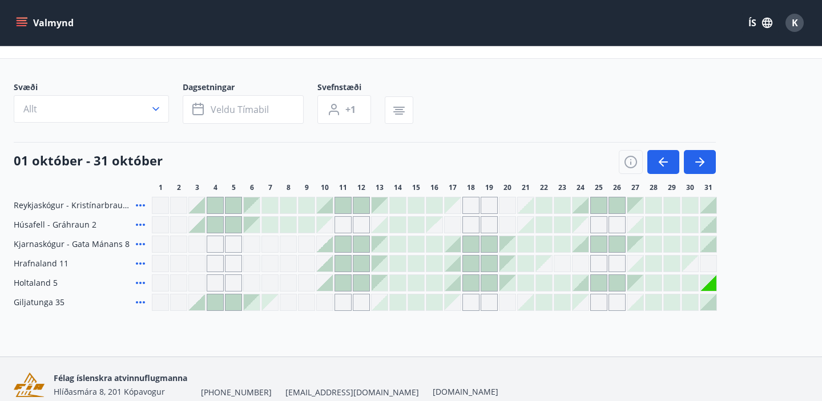
scroll to position [0, 0]
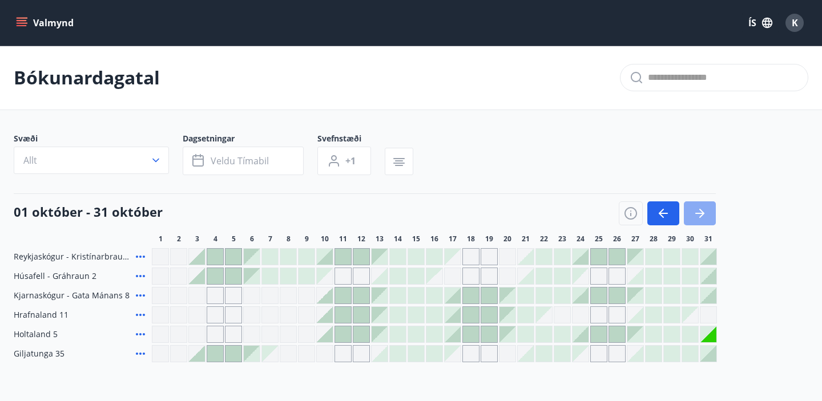
click at [706, 215] on icon "button" at bounding box center [700, 214] width 14 height 14
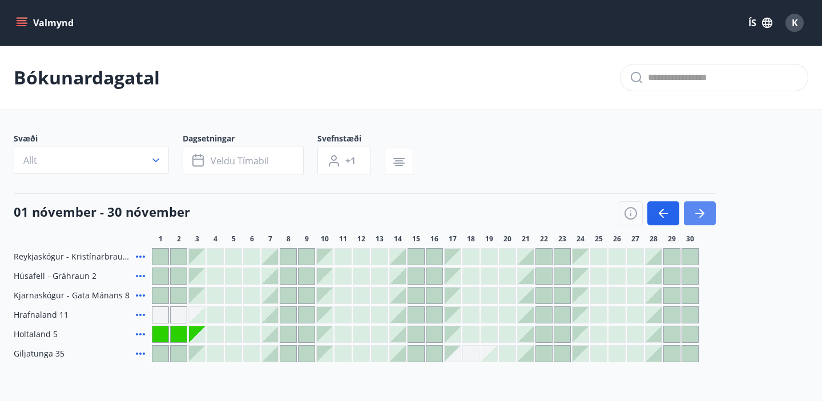
click at [704, 212] on icon "button" at bounding box center [700, 214] width 14 height 14
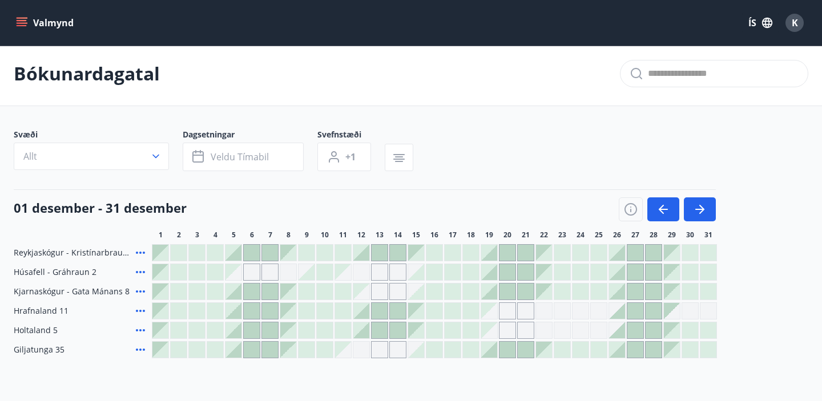
scroll to position [18, 0]
